Goal: Communication & Community: Answer question/provide support

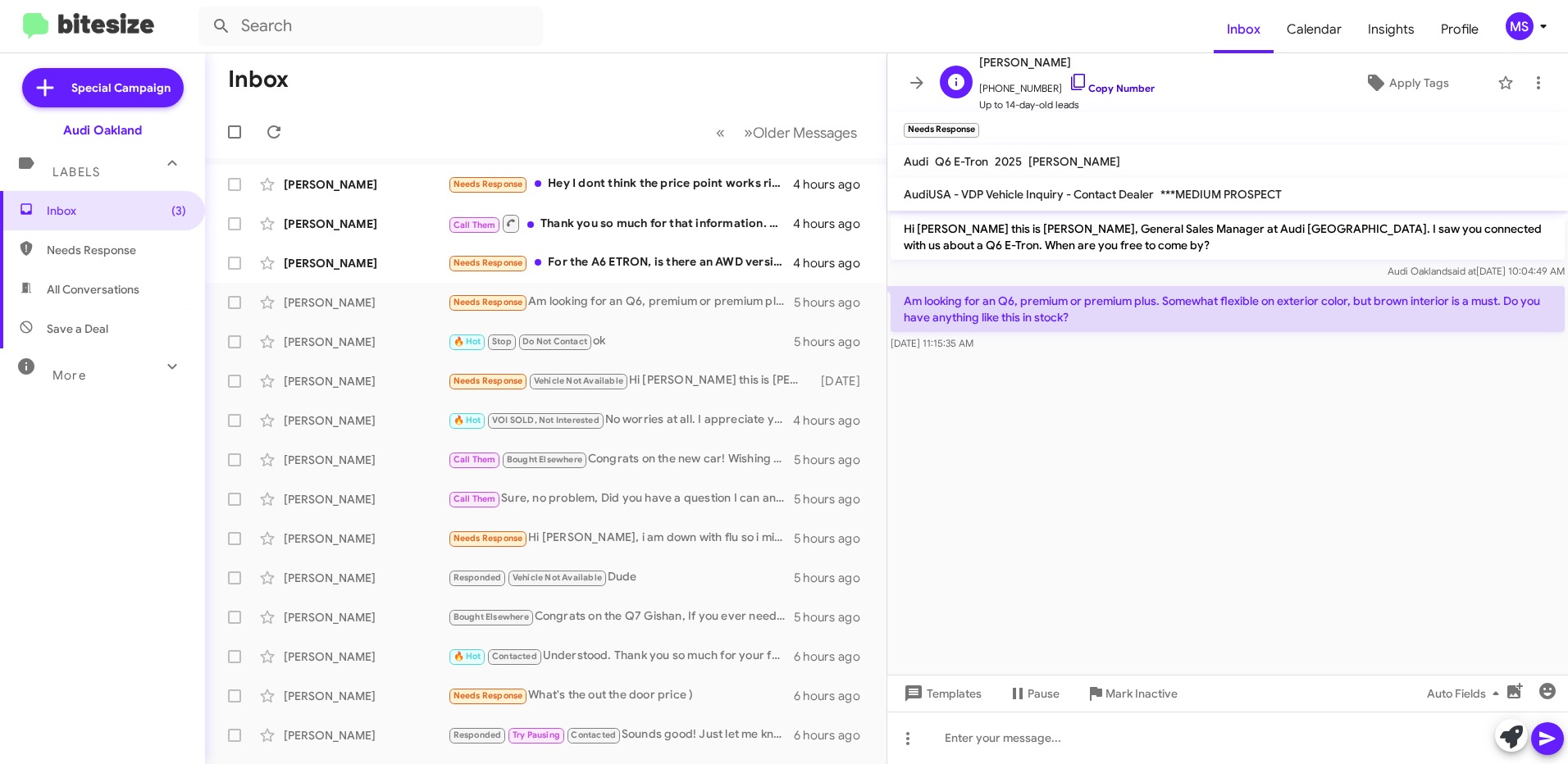
click at [1106, 88] on link "Copy Number" at bounding box center [1112, 88] width 86 height 12
click at [1115, 85] on link "Copy Number" at bounding box center [1112, 88] width 86 height 12
drag, startPoint x: 905, startPoint y: 291, endPoint x: 1080, endPoint y: 334, distance: 180.2
drag, startPoint x: 905, startPoint y: 295, endPoint x: 1094, endPoint y: 318, distance: 190.4
click at [1094, 318] on p "Am looking for an Q6, premium or premium plus. Somewhat flexible on exterior co…" at bounding box center [1228, 309] width 674 height 46
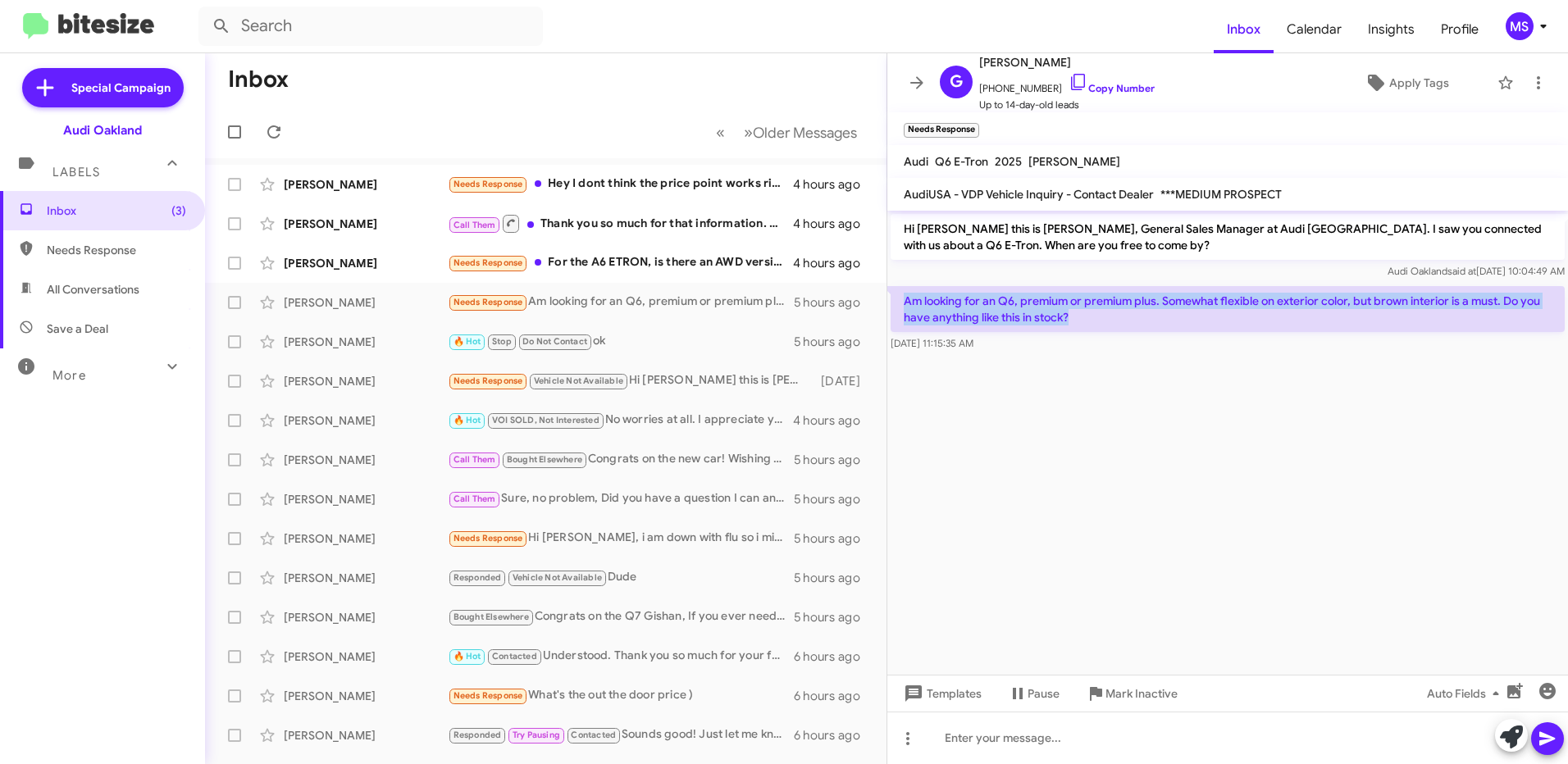
copy p "Am looking for an Q6, premium or premium plus. Somewhat flexible on exterior co…"
click at [414, 261] on div "[PERSON_NAME]" at bounding box center [366, 263] width 164 height 16
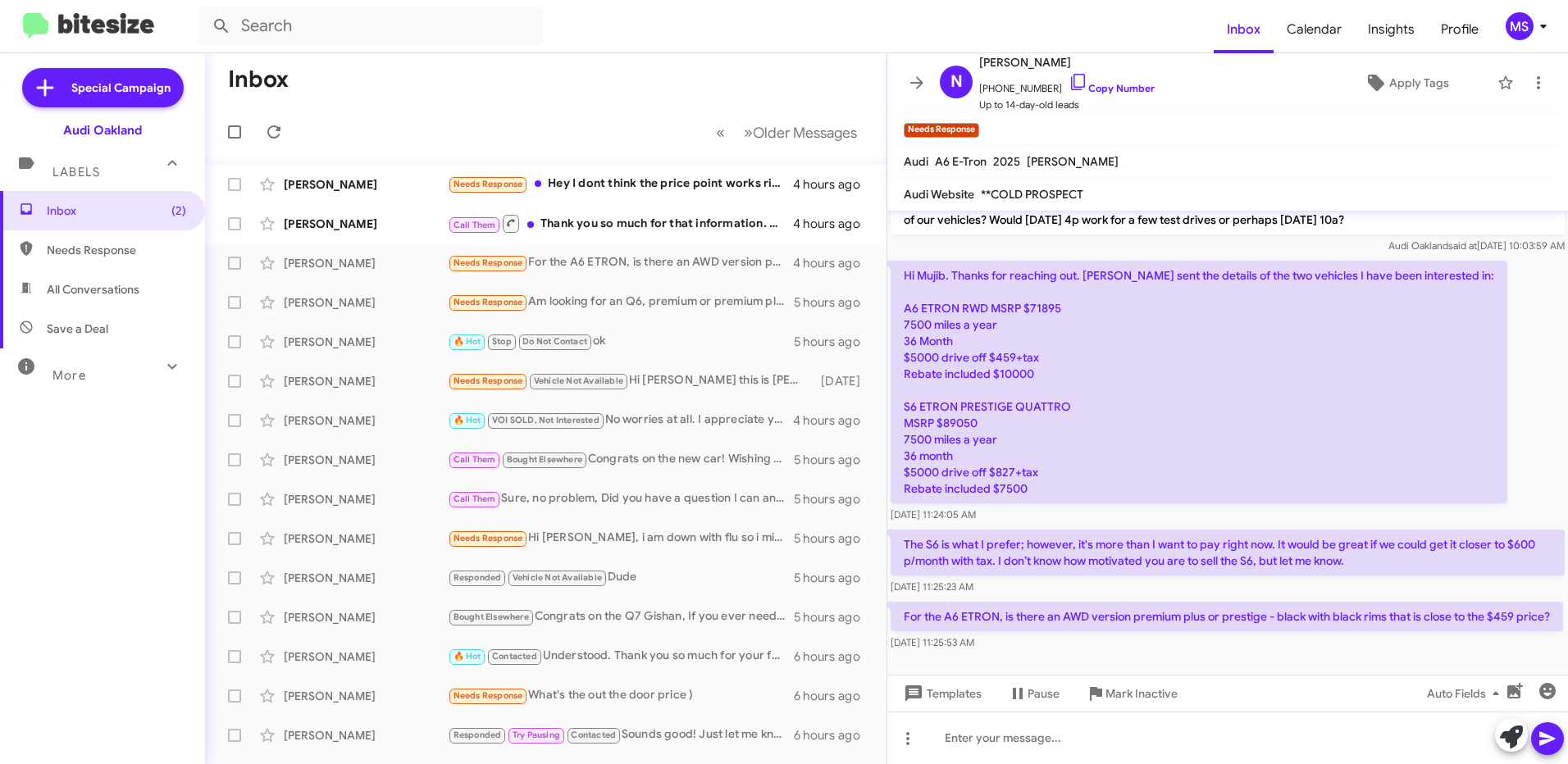
scroll to position [114, 0]
click at [1114, 89] on link "Copy Number" at bounding box center [1112, 88] width 86 height 12
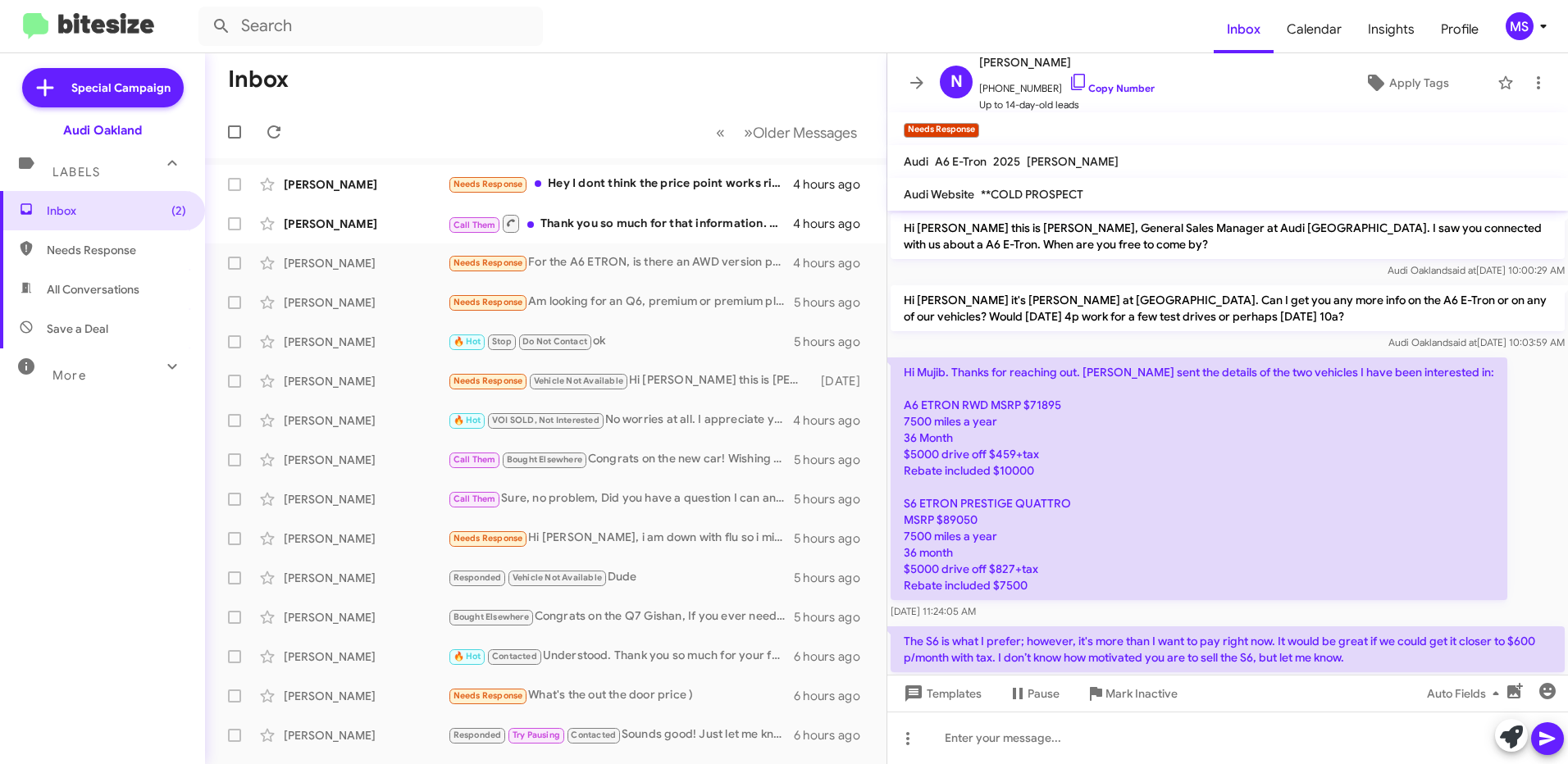
scroll to position [0, 0]
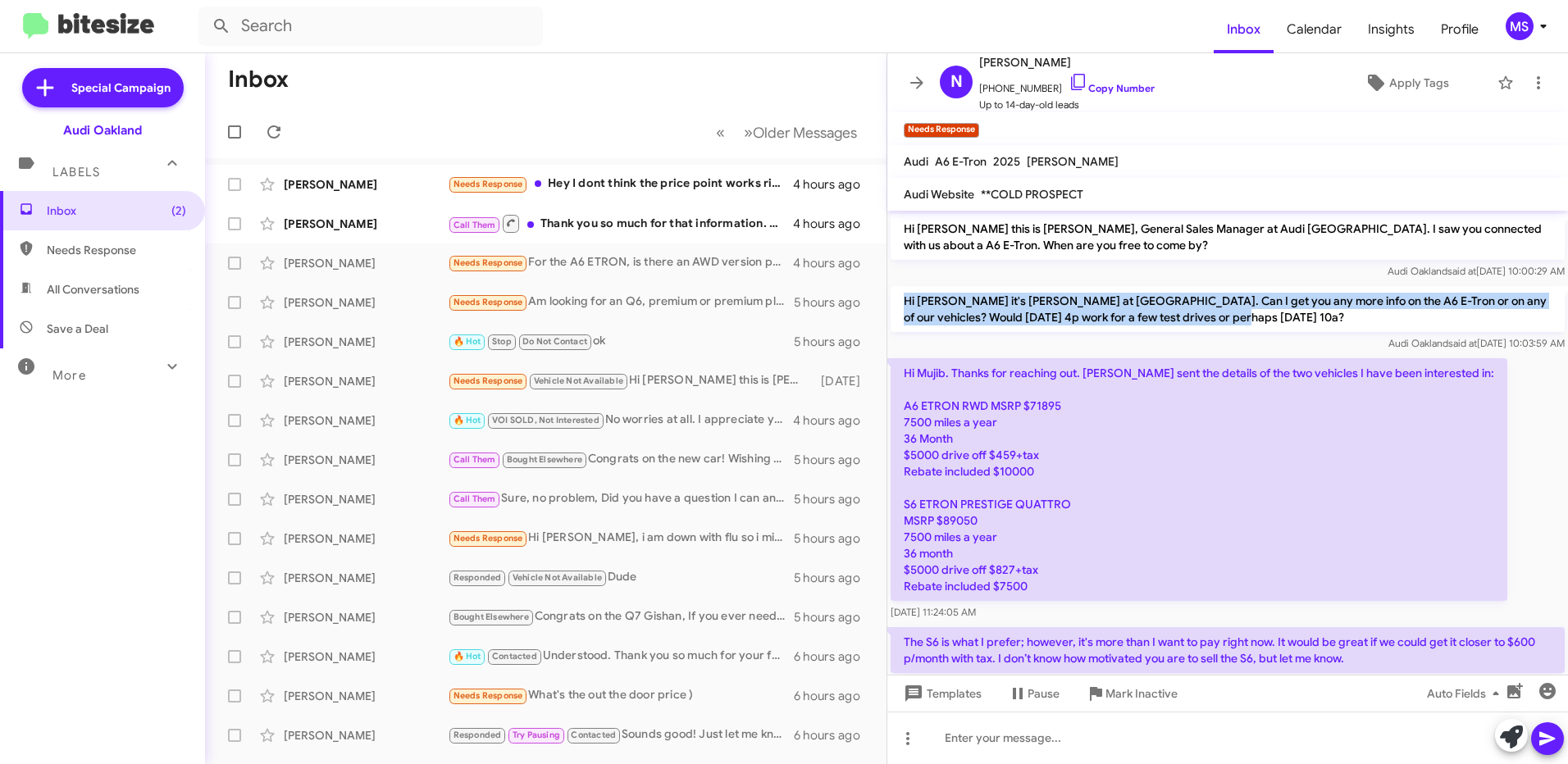
drag, startPoint x: 1241, startPoint y: 322, endPoint x: 905, endPoint y: 302, distance: 336.6
click at [905, 302] on p "Hi [PERSON_NAME] it's [PERSON_NAME] at [GEOGRAPHIC_DATA]. Can I get you any mor…" at bounding box center [1228, 309] width 674 height 46
copy p "Hi [PERSON_NAME] it's [PERSON_NAME] at [GEOGRAPHIC_DATA]. Can I get you any mor…"
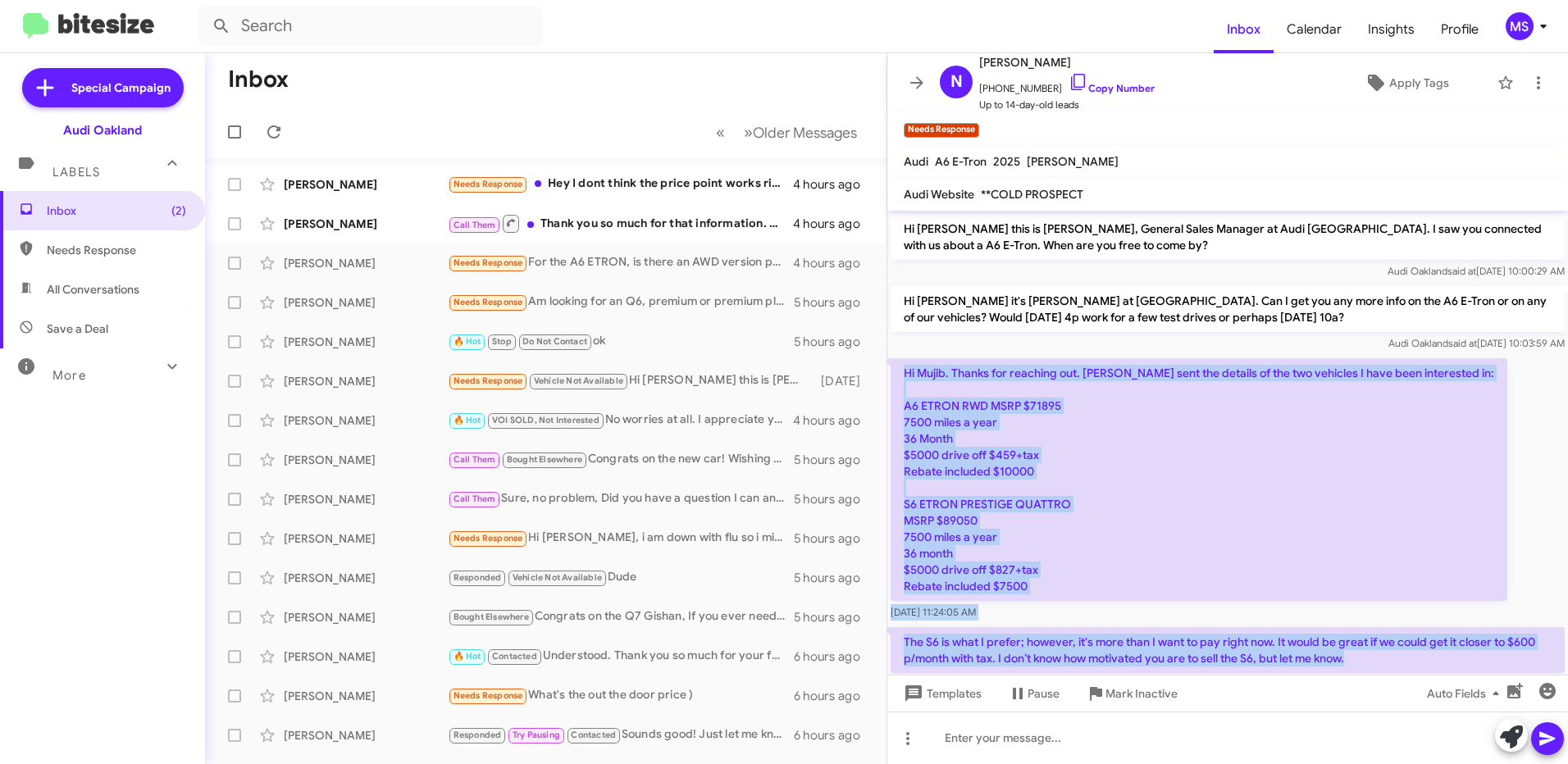
drag, startPoint x: 1352, startPoint y: 658, endPoint x: 900, endPoint y: 360, distance: 541.4
click at [900, 360] on div "Hi Nico this is Mujib Syed, General Sales Manager at Audi Oakland. I saw you co…" at bounding box center [1227, 481] width 681 height 542
copy div "Hi Mujib. Thanks for reaching out. Brian sent the details of the two vehicles I…"
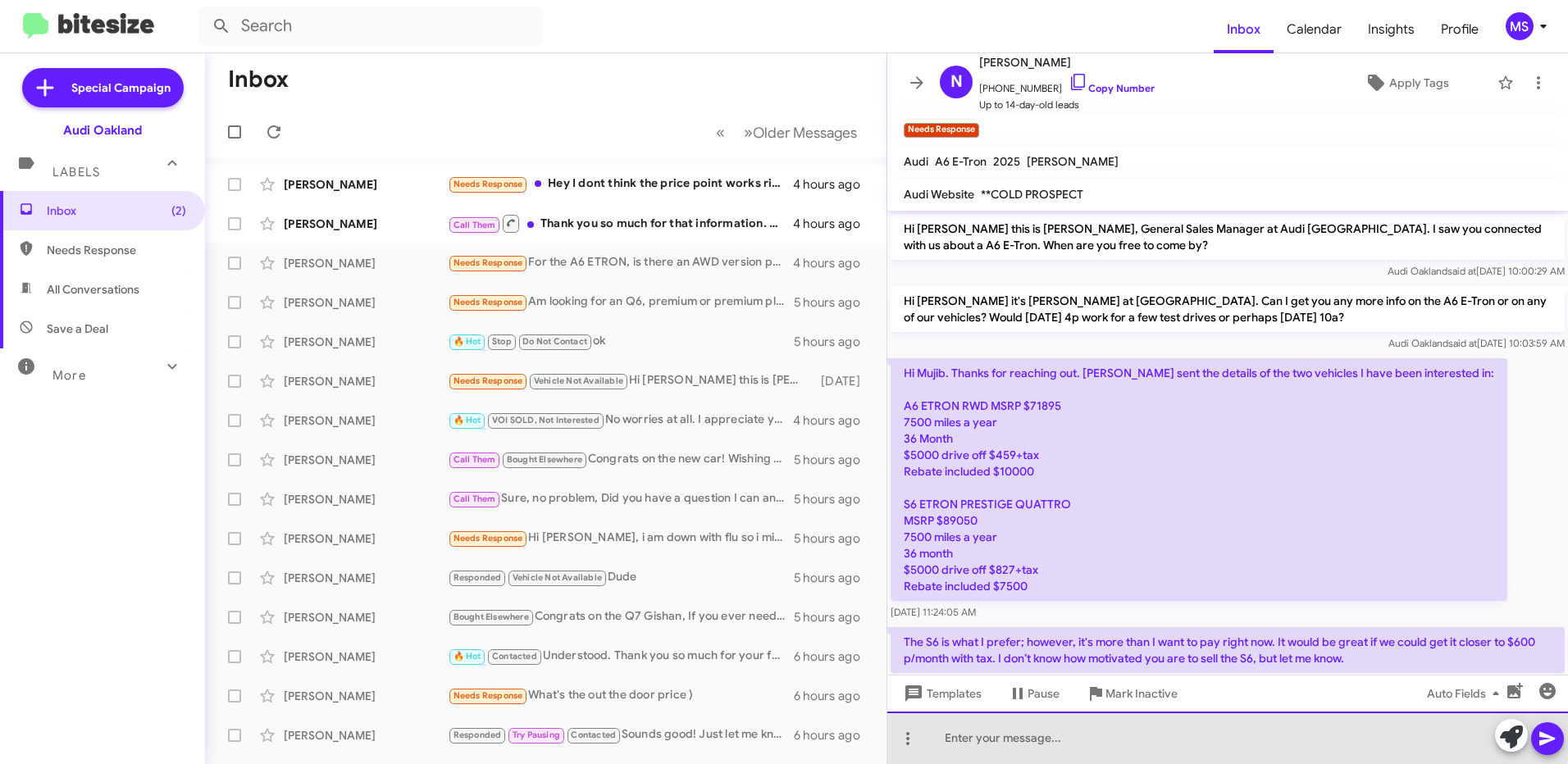
click at [1056, 731] on div at bounding box center [1227, 737] width 681 height 53
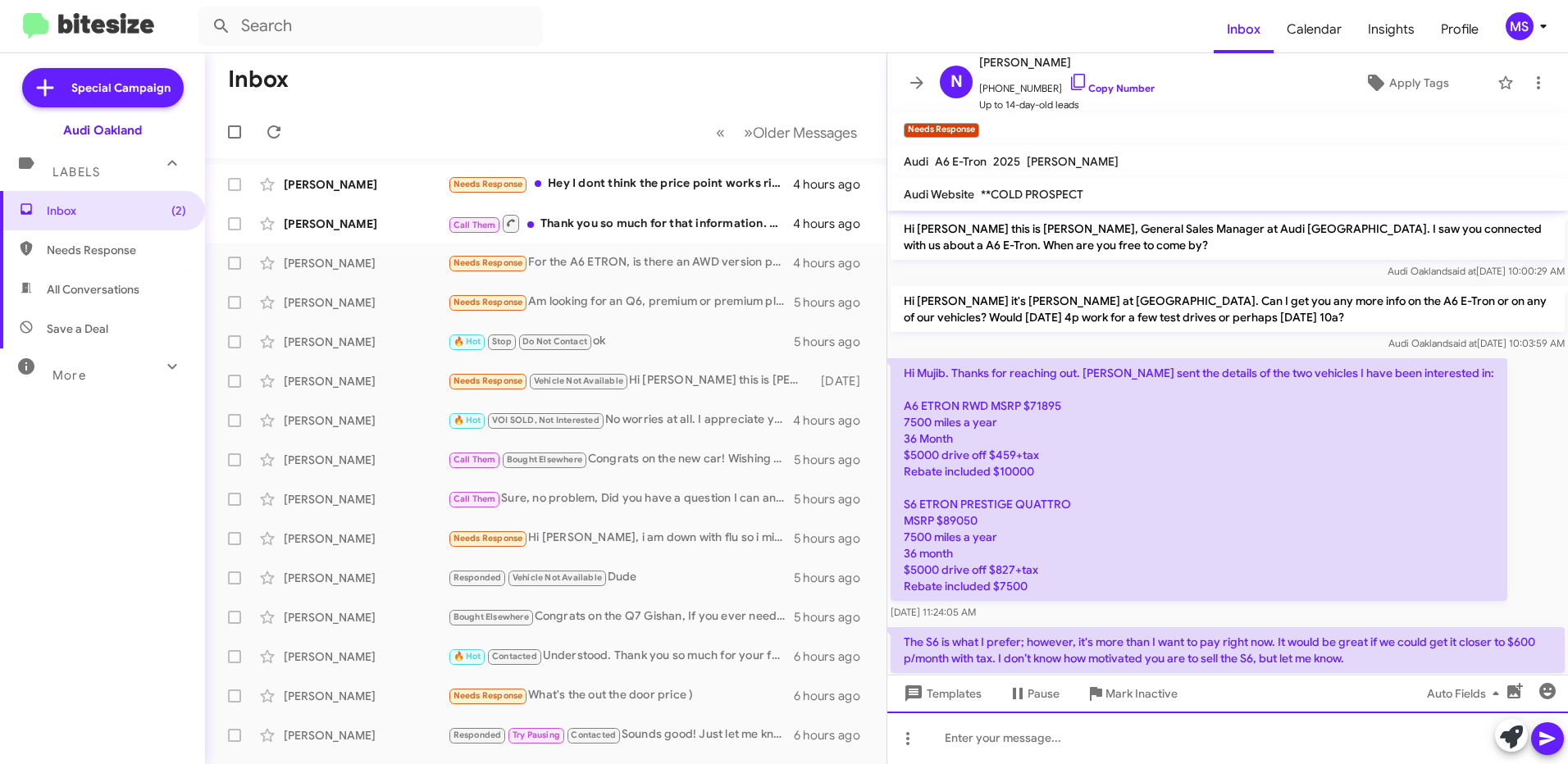
paste div
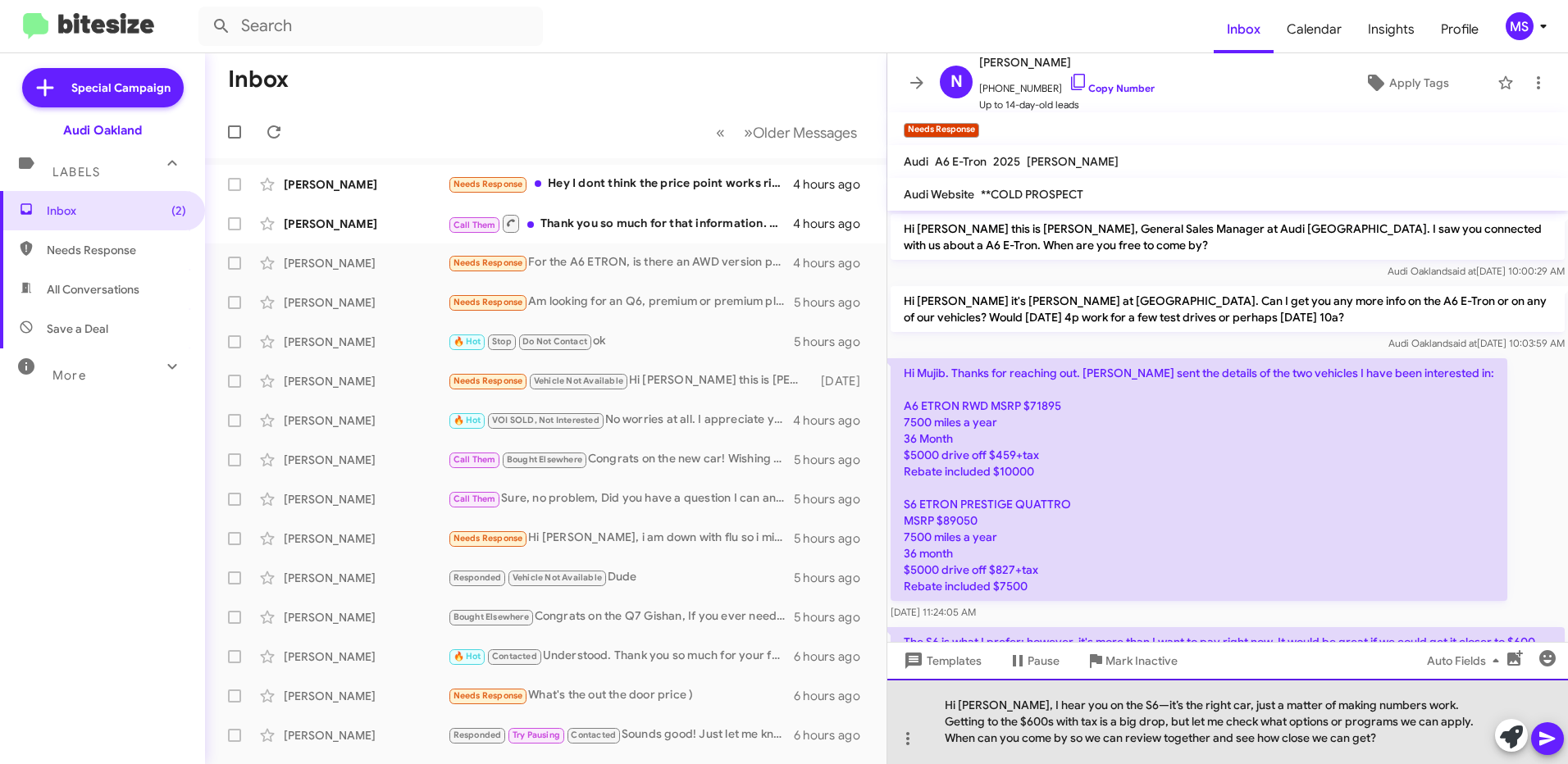
click at [1105, 704] on div "Hi Nico, I hear you on the S6—it’s the right car, just a matter of making numbe…" at bounding box center [1227, 721] width 681 height 85
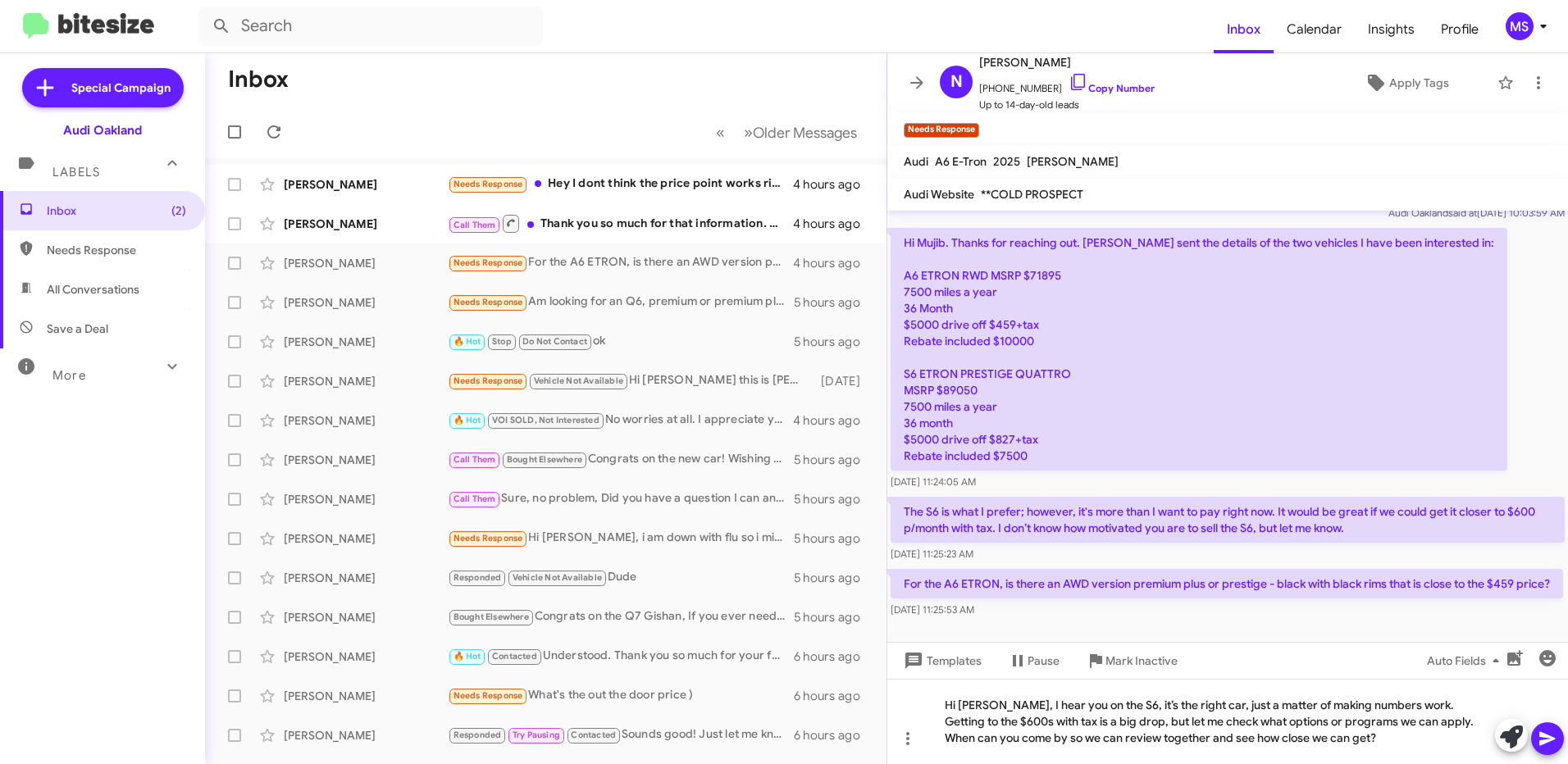
scroll to position [147, 0]
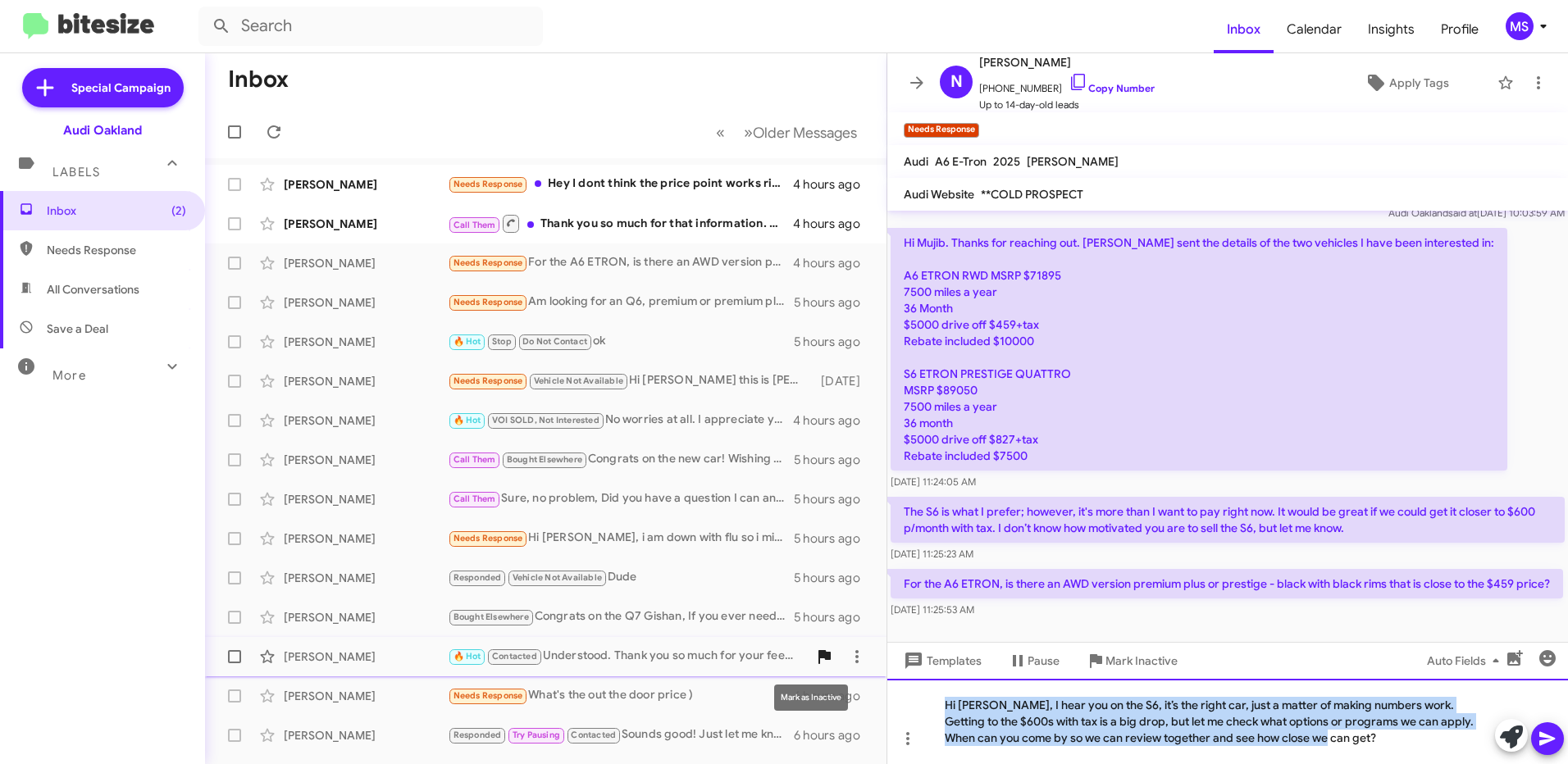
drag, startPoint x: 1308, startPoint y: 738, endPoint x: 816, endPoint y: 650, distance: 499.8
click at [816, 650] on div "Inbox « Previous » Next Older Messages Pranay Jain Needs Response Hey I dont th…" at bounding box center [887, 409] width 1363 height 711
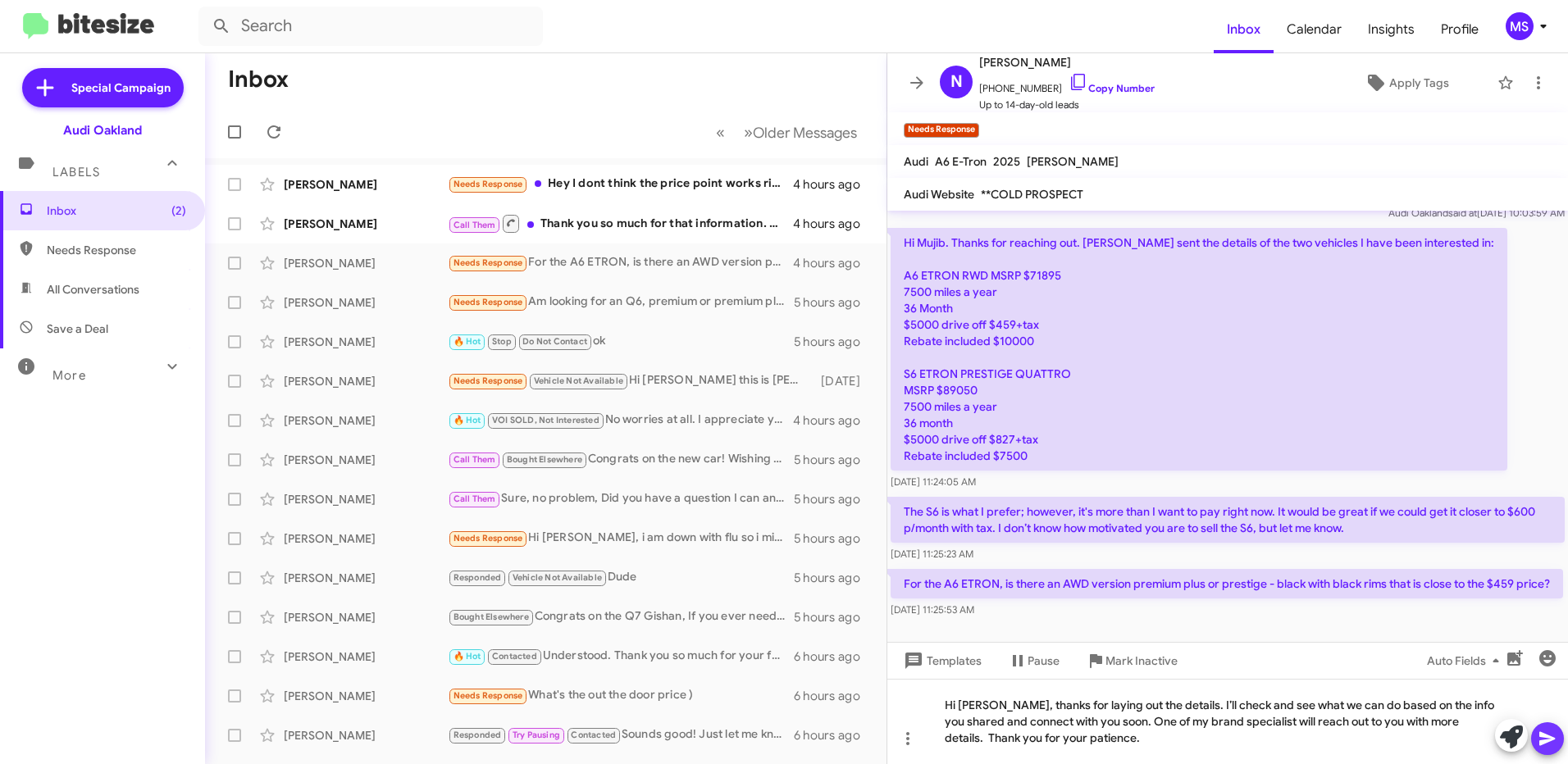
click at [1555, 735] on icon at bounding box center [1547, 738] width 20 height 20
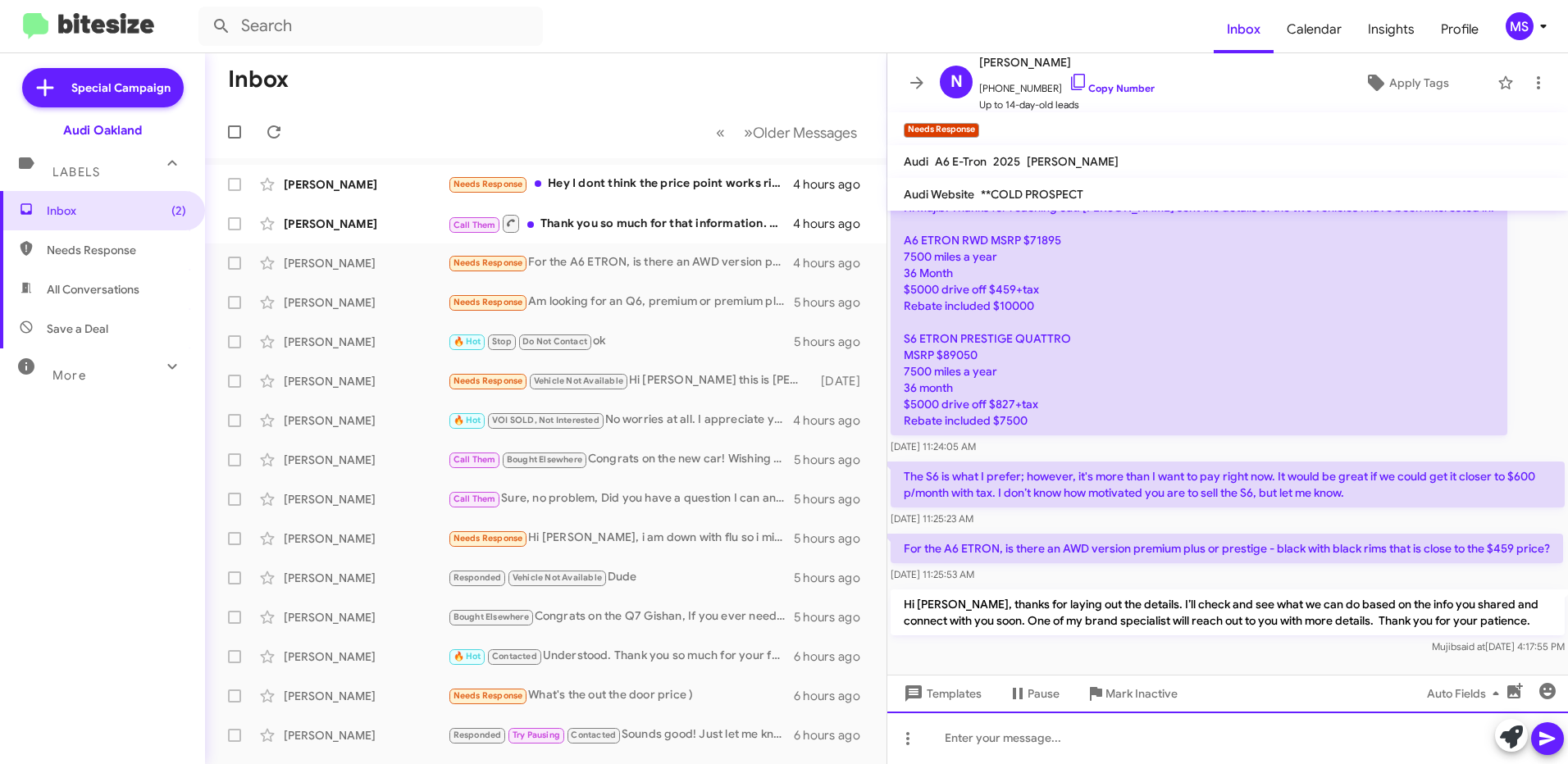
scroll to position [191, 0]
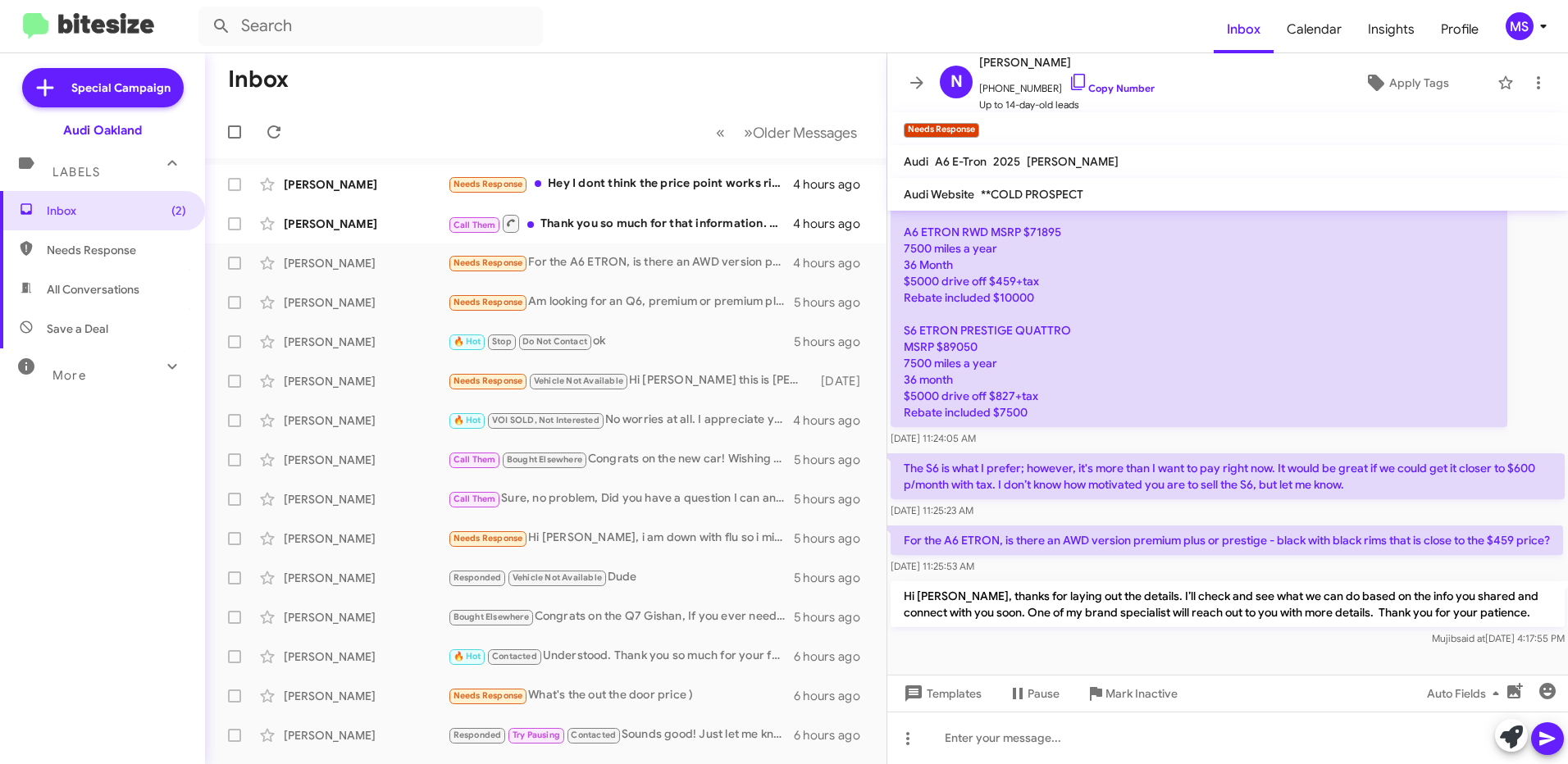
click at [1012, 611] on p "Hi [PERSON_NAME], thanks for laying out the details. I’ll check and see what we…" at bounding box center [1228, 604] width 674 height 46
drag, startPoint x: 1012, startPoint y: 611, endPoint x: 1069, endPoint y: 639, distance: 63.5
click at [1069, 639] on div "Mujib said at Aug 21, 2025, 4:17:55 PM" at bounding box center [1228, 638] width 674 height 16
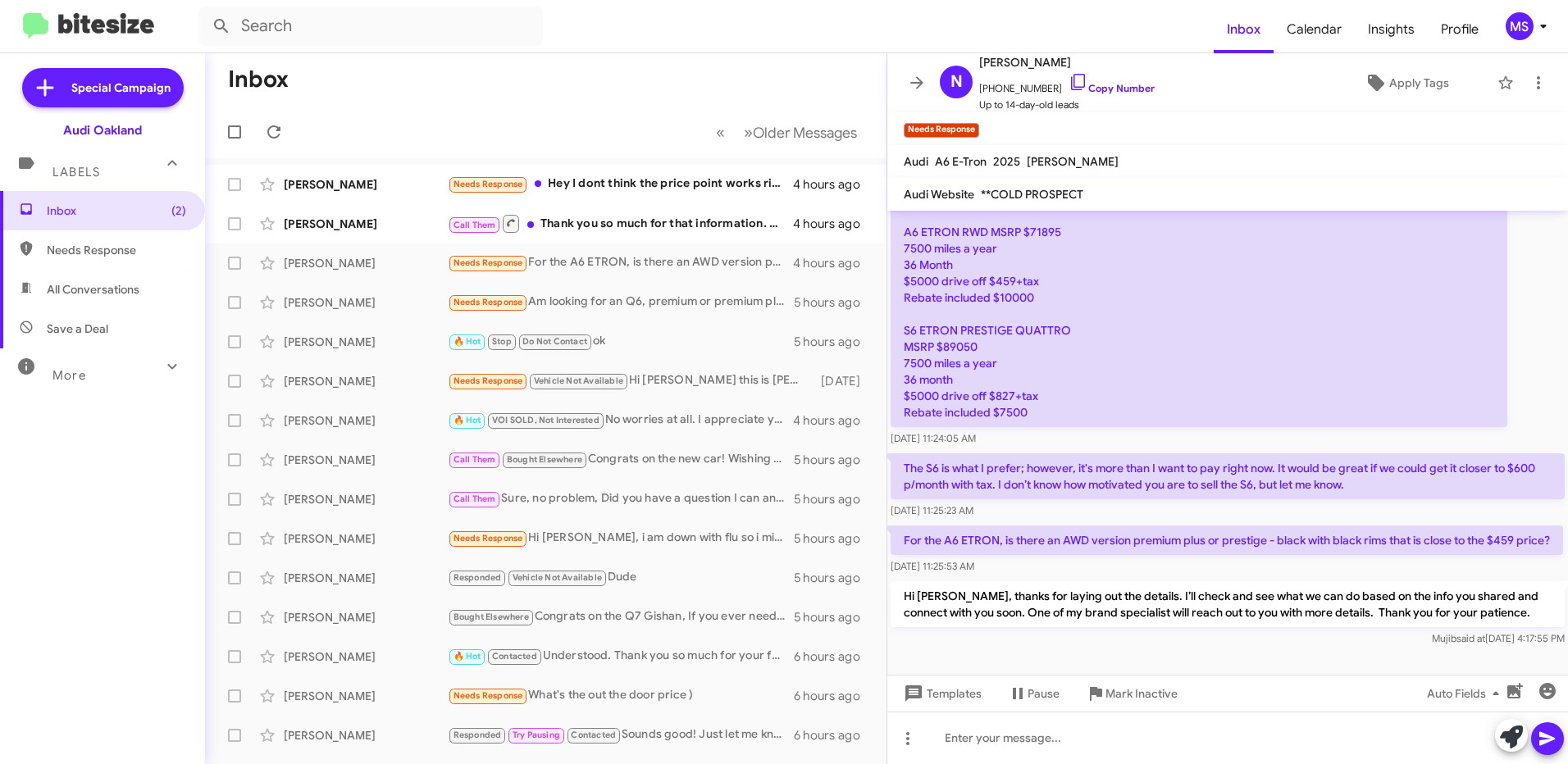
click at [167, 366] on icon at bounding box center [172, 366] width 9 height 6
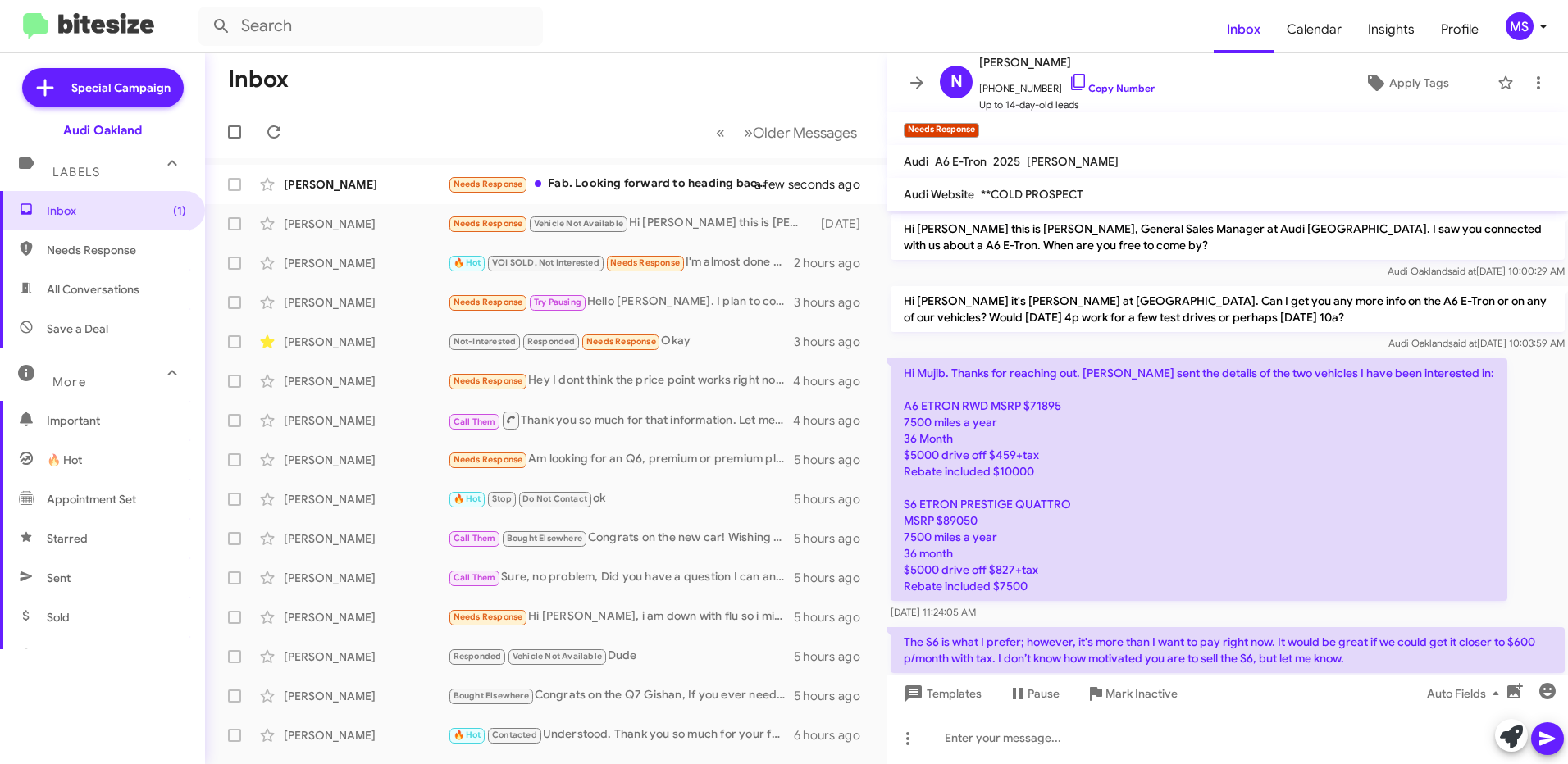
scroll to position [250, 0]
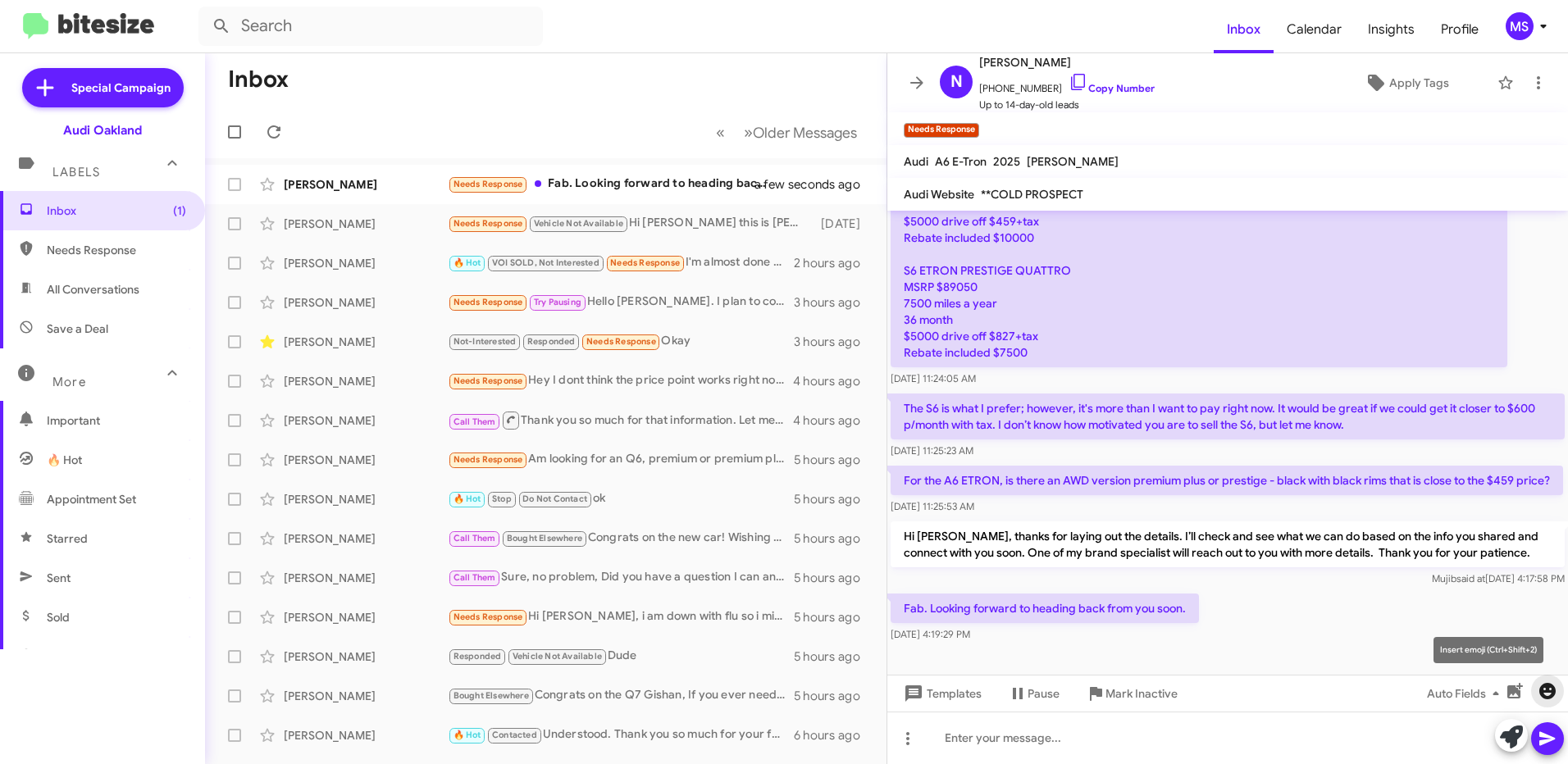
click at [1542, 690] on icon "button" at bounding box center [1547, 691] width 16 height 16
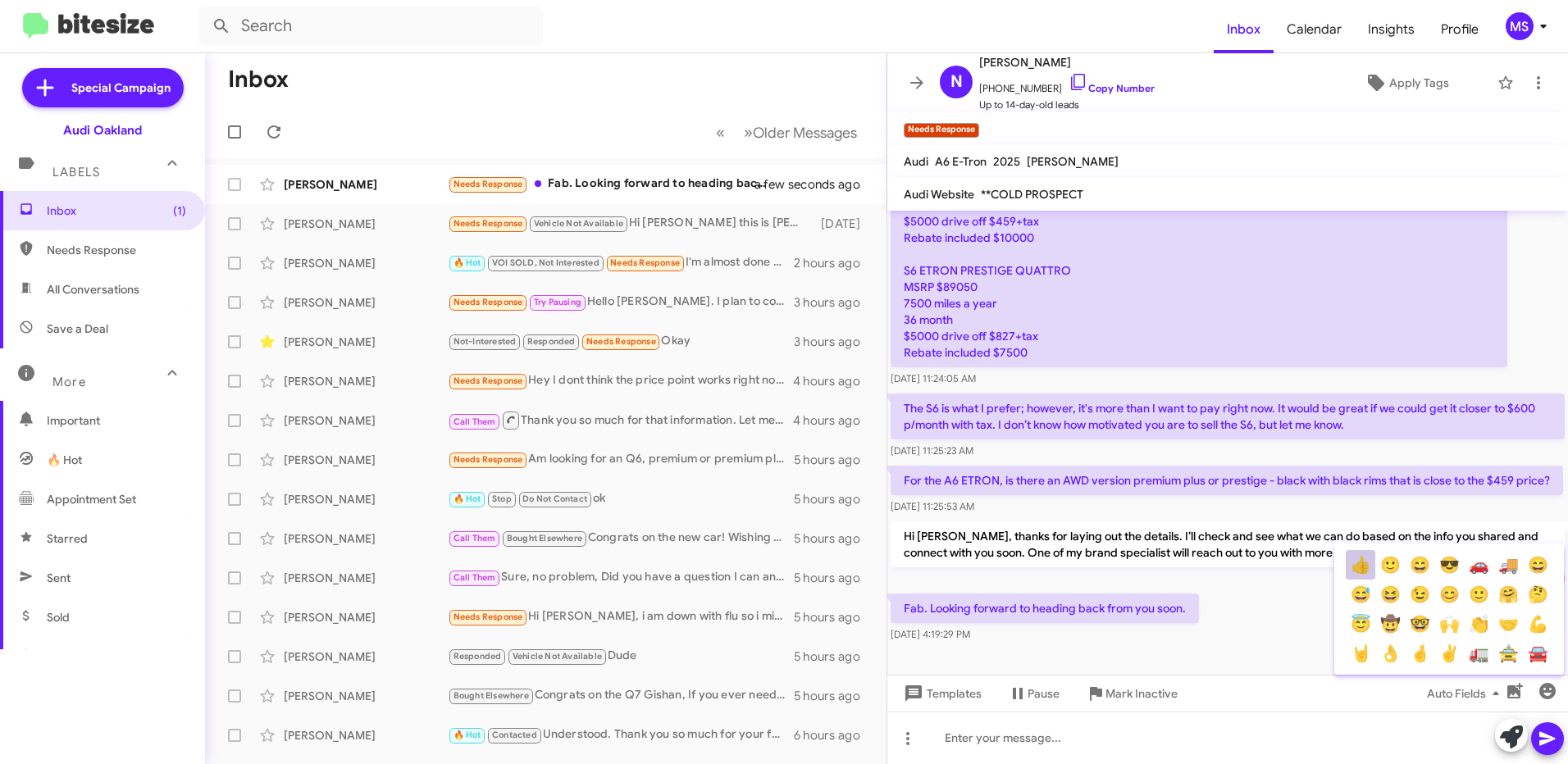
click at [1362, 571] on button "👍" at bounding box center [1361, 565] width 29 height 29
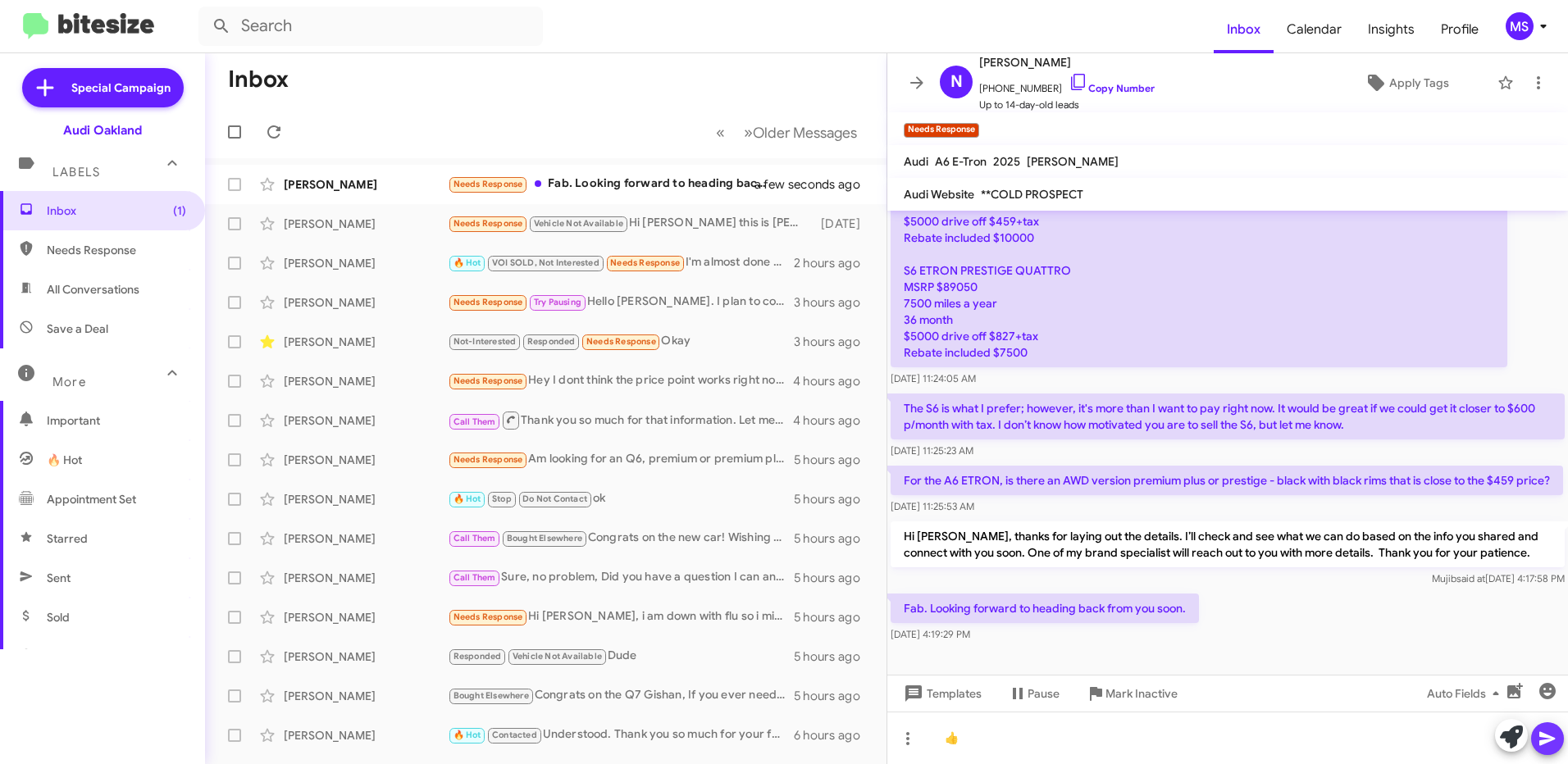
click at [1541, 735] on icon at bounding box center [1547, 739] width 16 height 14
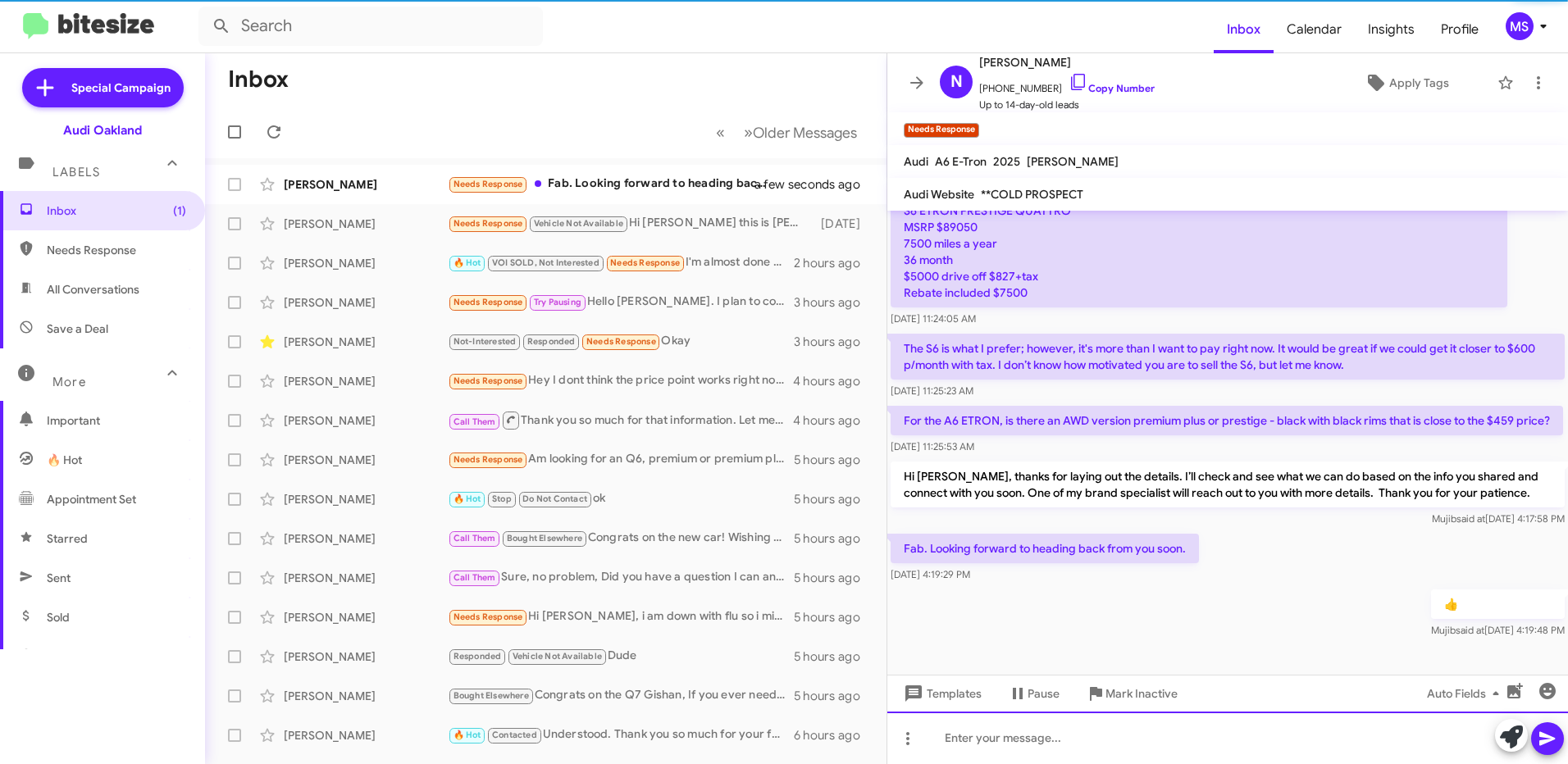
scroll to position [310, 0]
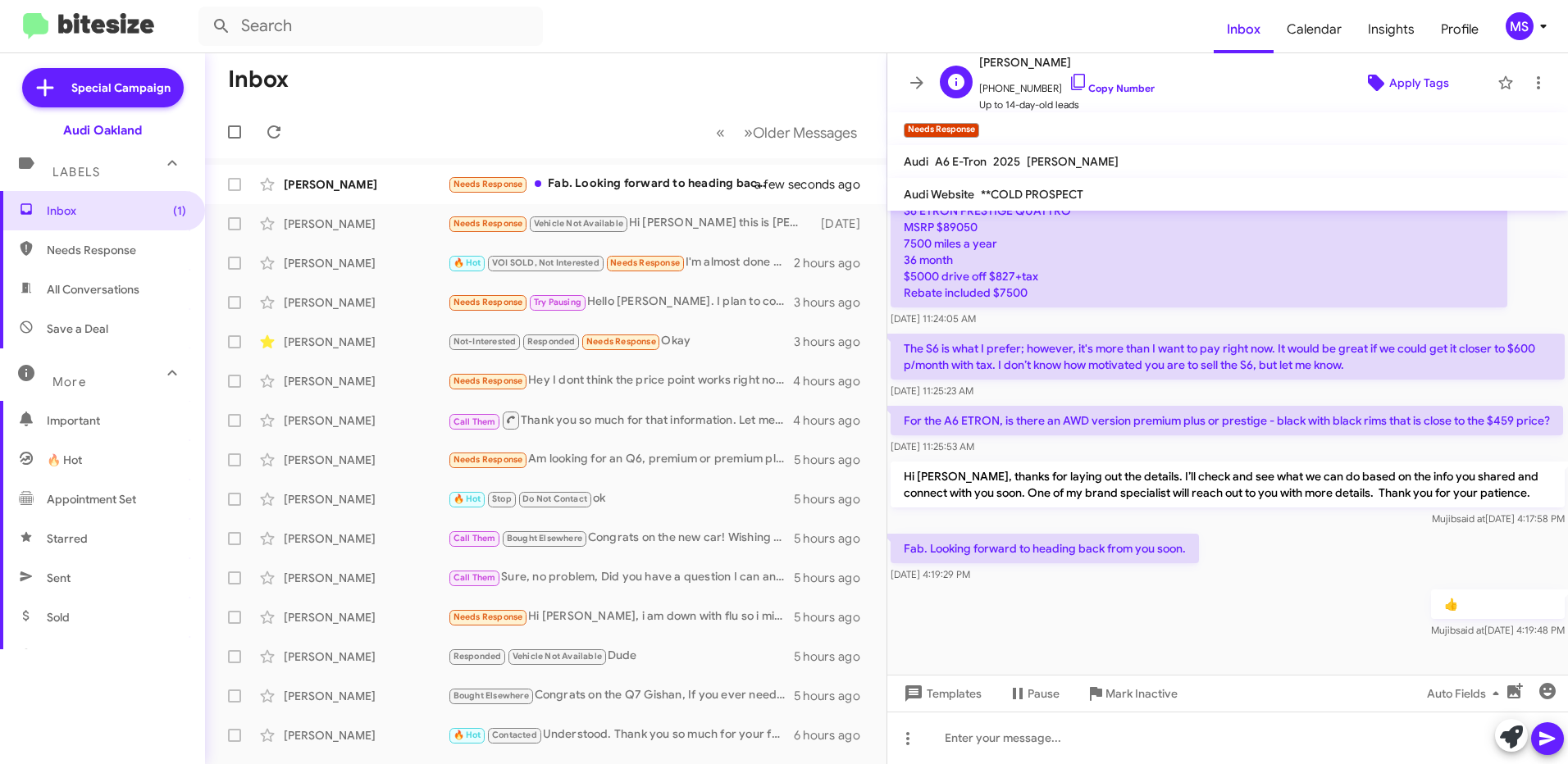
click at [1399, 87] on span "Apply Tags" at bounding box center [1419, 83] width 60 height 29
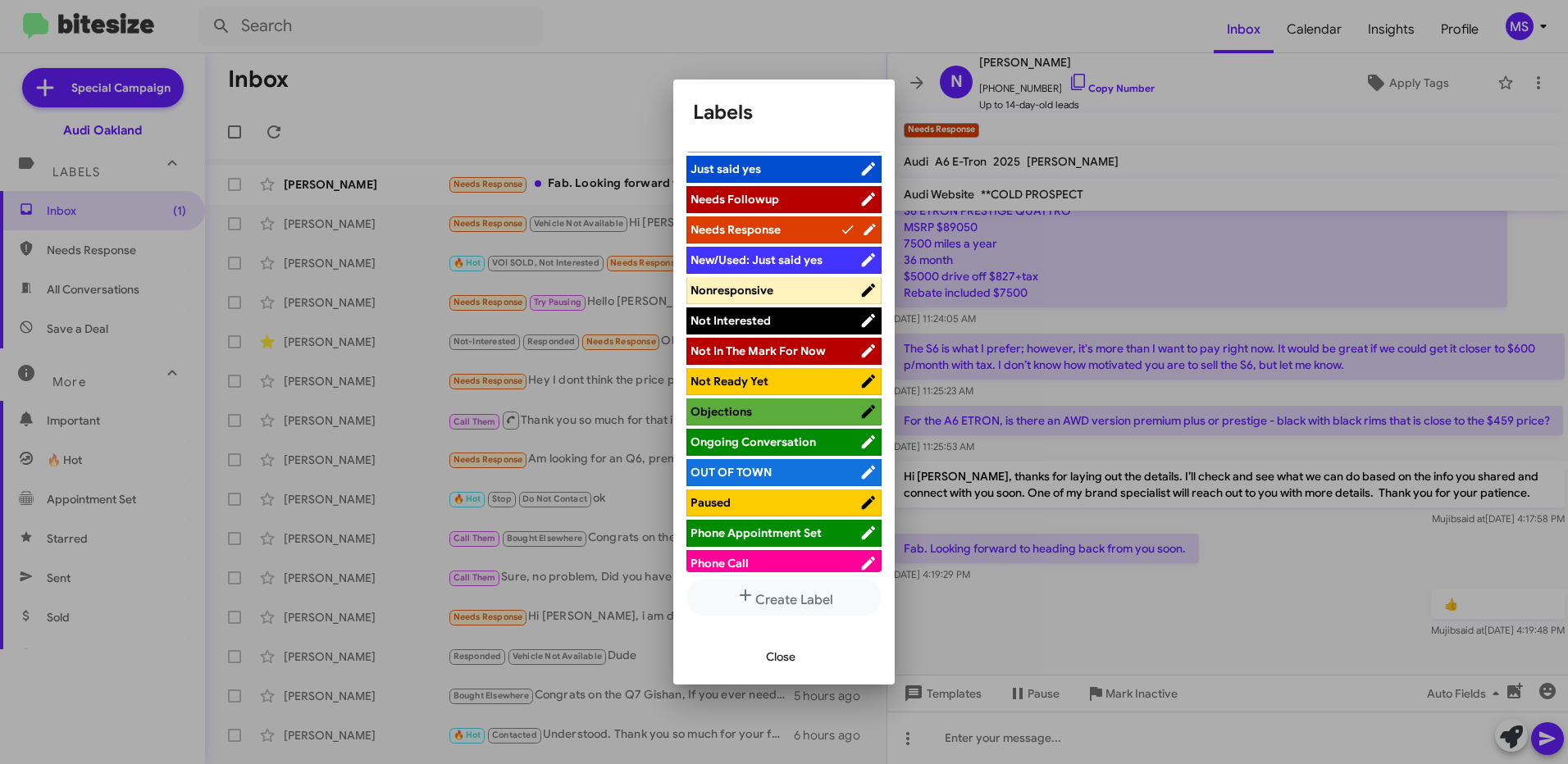
scroll to position [574, 0]
click at [797, 435] on span "Ongoing Conversation" at bounding box center [753, 441] width 125 height 15
click at [771, 654] on span "Close" at bounding box center [781, 657] width 29 height 29
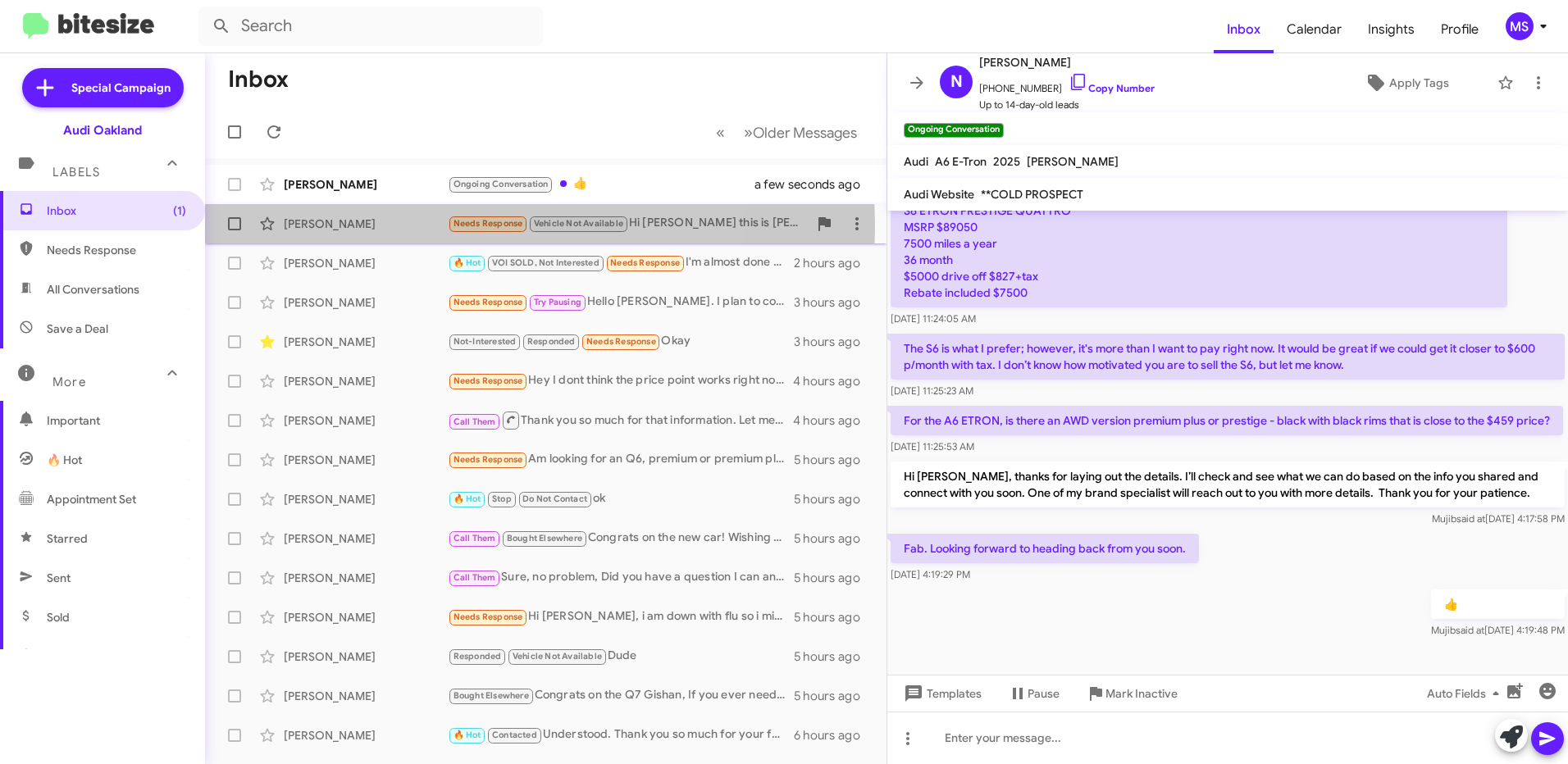
click at [392, 226] on div "[PERSON_NAME]" at bounding box center [366, 223] width 164 height 16
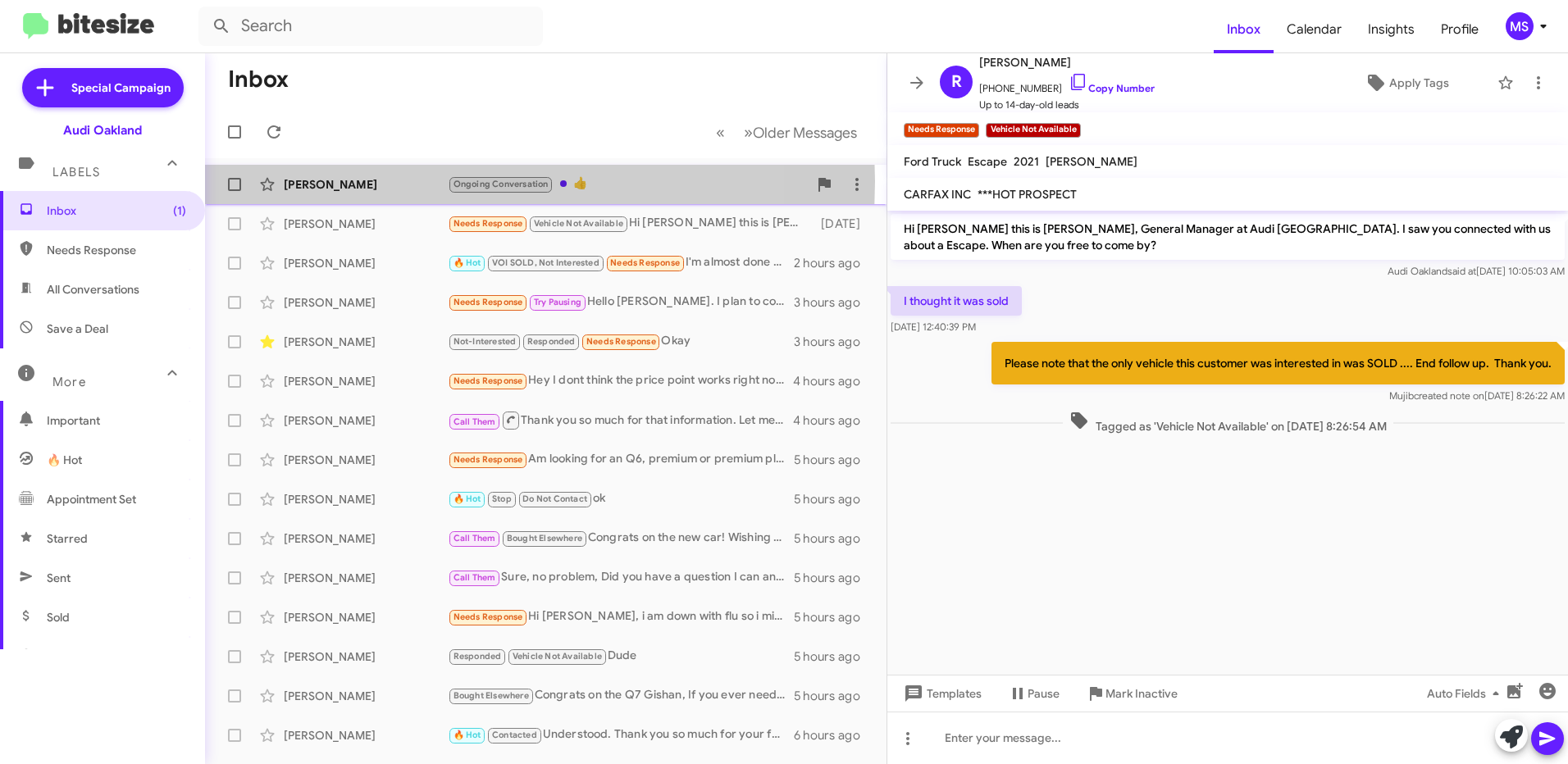
click at [412, 181] on div "[PERSON_NAME]" at bounding box center [366, 184] width 164 height 16
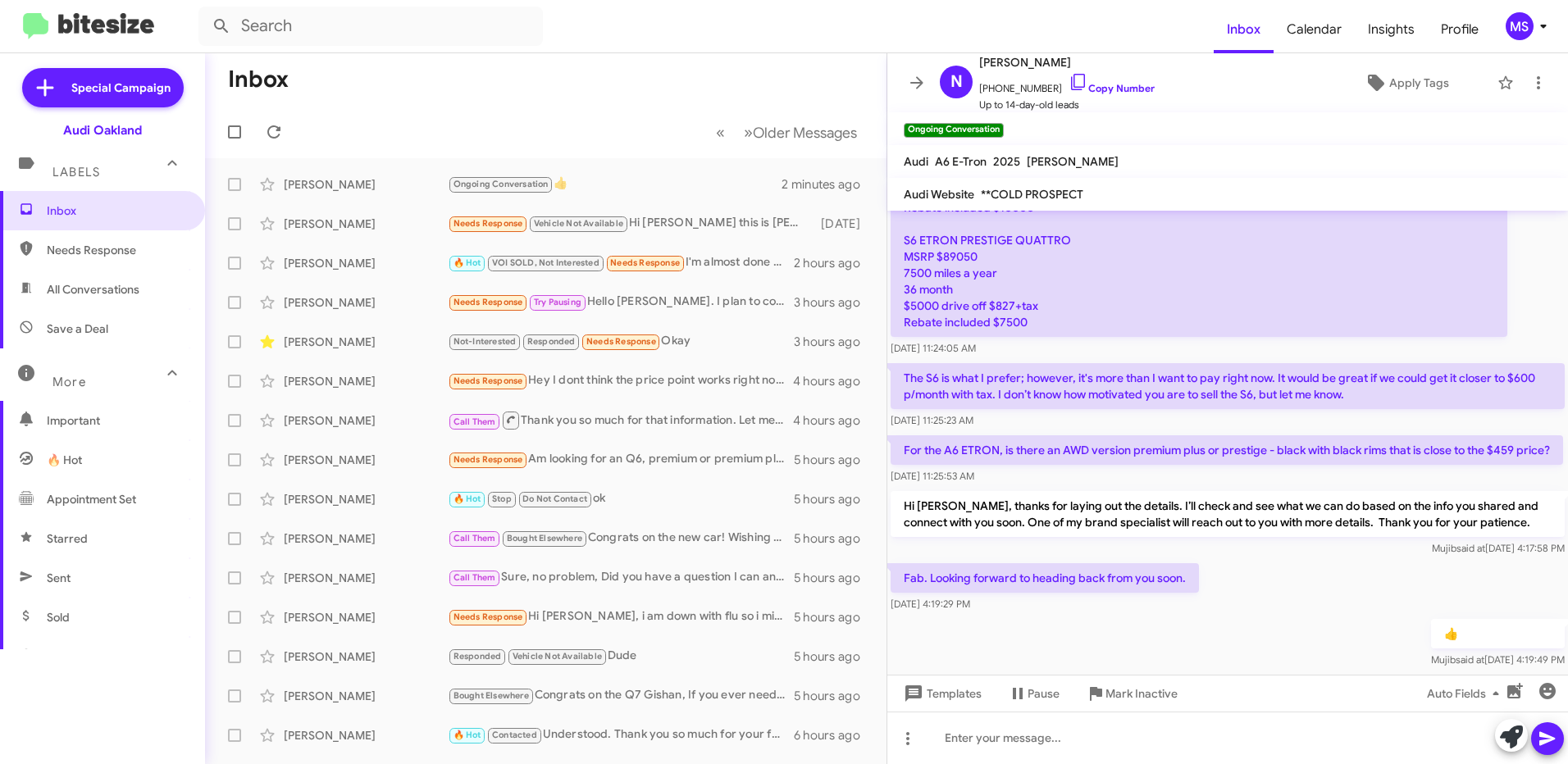
scroll to position [344, 0]
